Goal: Navigation & Orientation: Find specific page/section

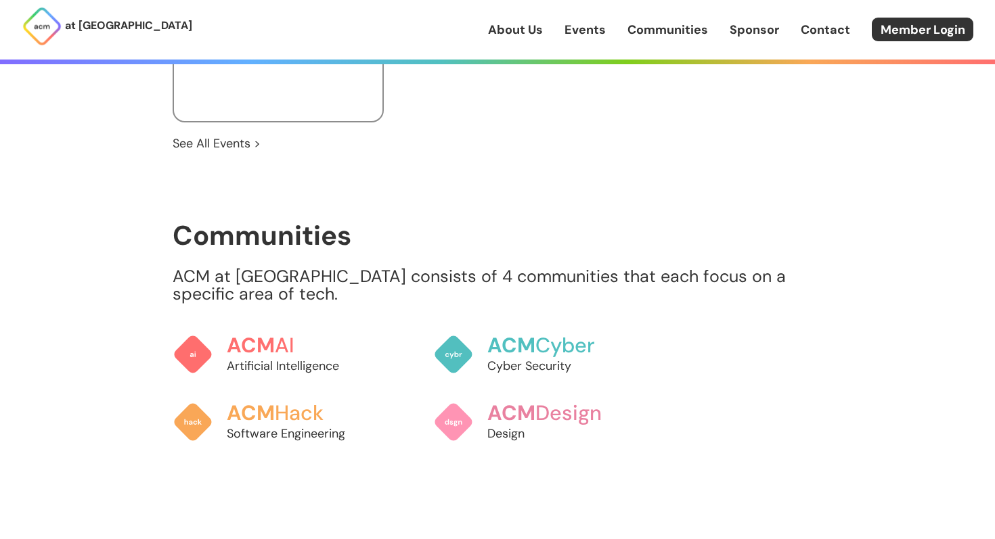
scroll to position [977, 0]
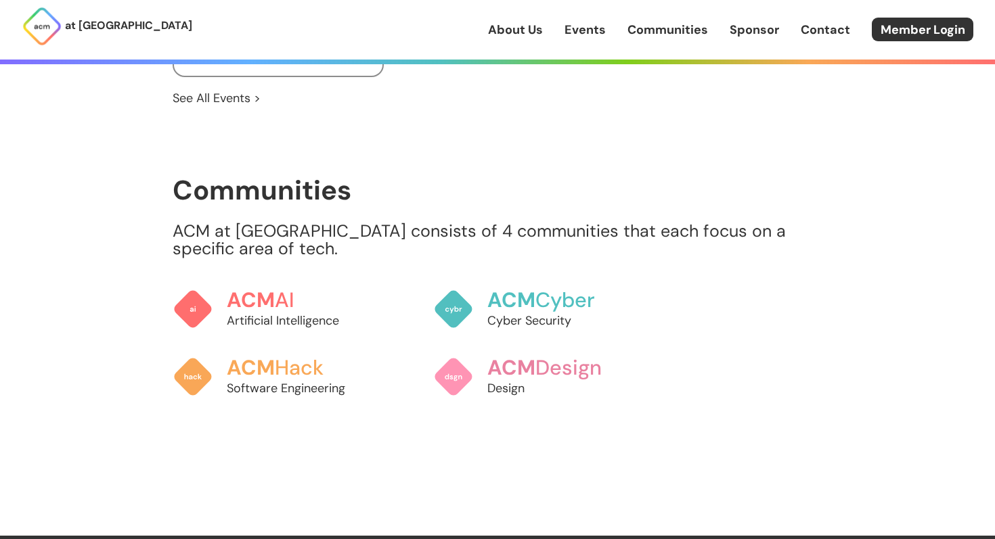
scroll to position [1057, 0]
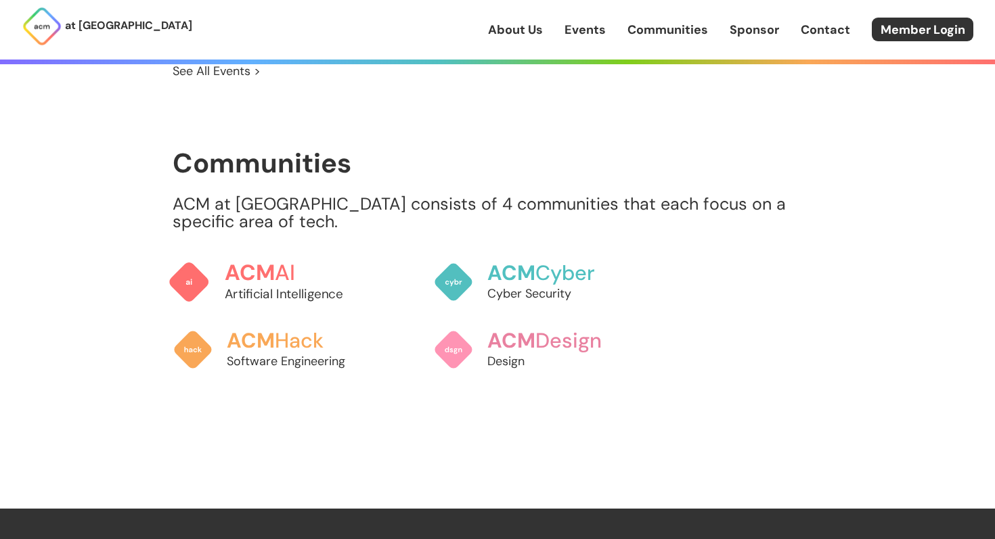
click at [280, 262] on h3 "ACM AI" at bounding box center [300, 273] width 150 height 24
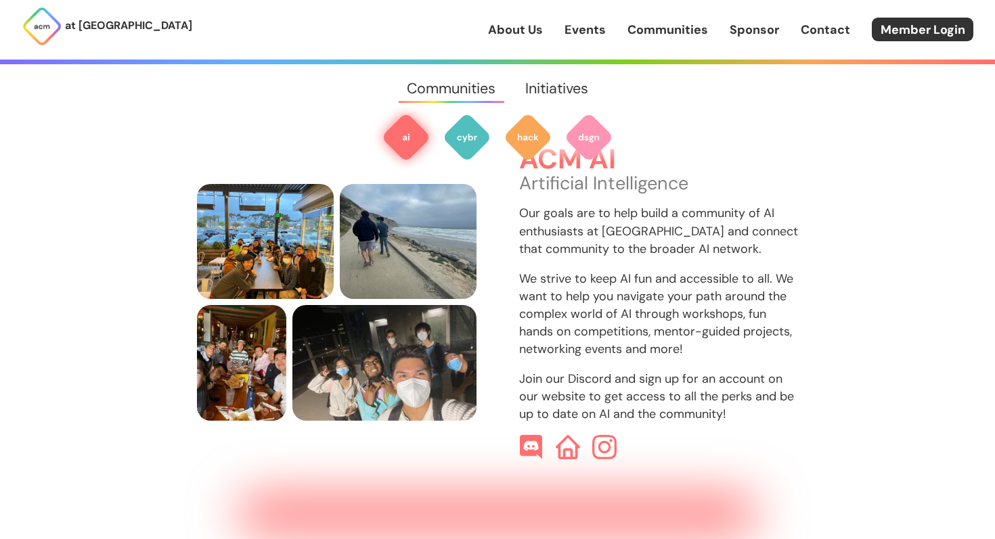
scroll to position [414, 0]
